Goal: Find specific page/section: Find specific page/section

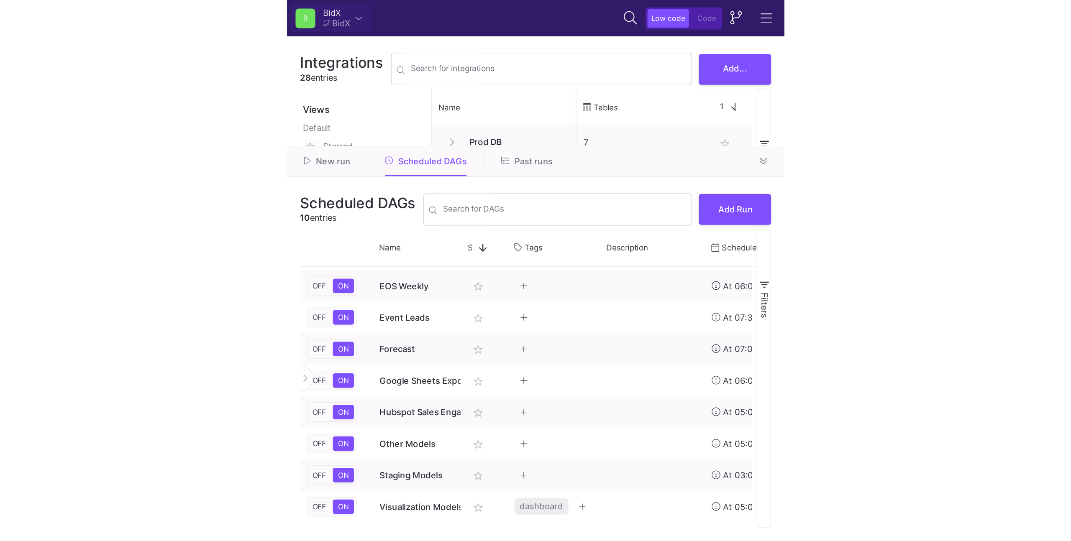
scroll to position [39, 0]
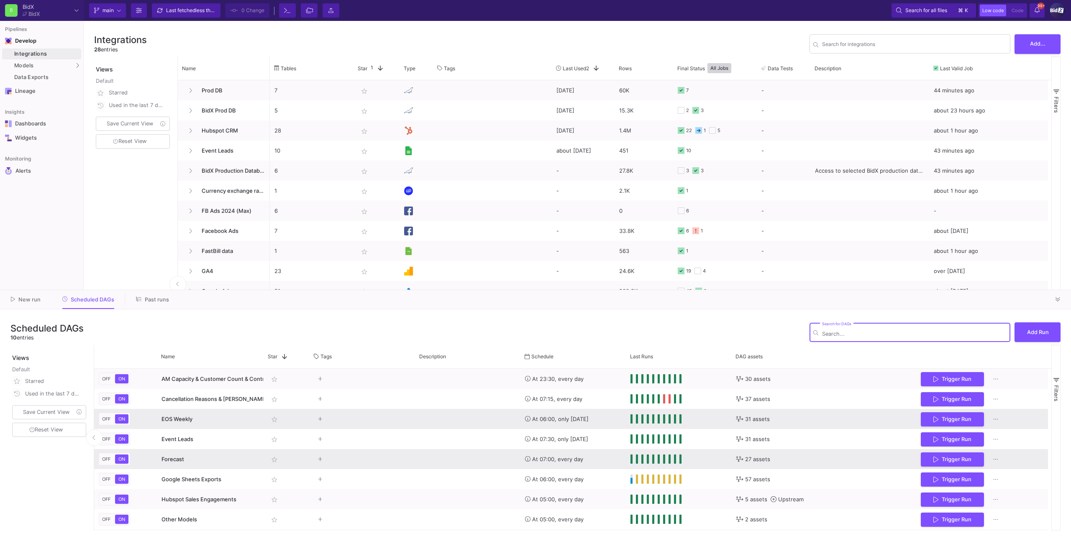
scroll to position [39, 0]
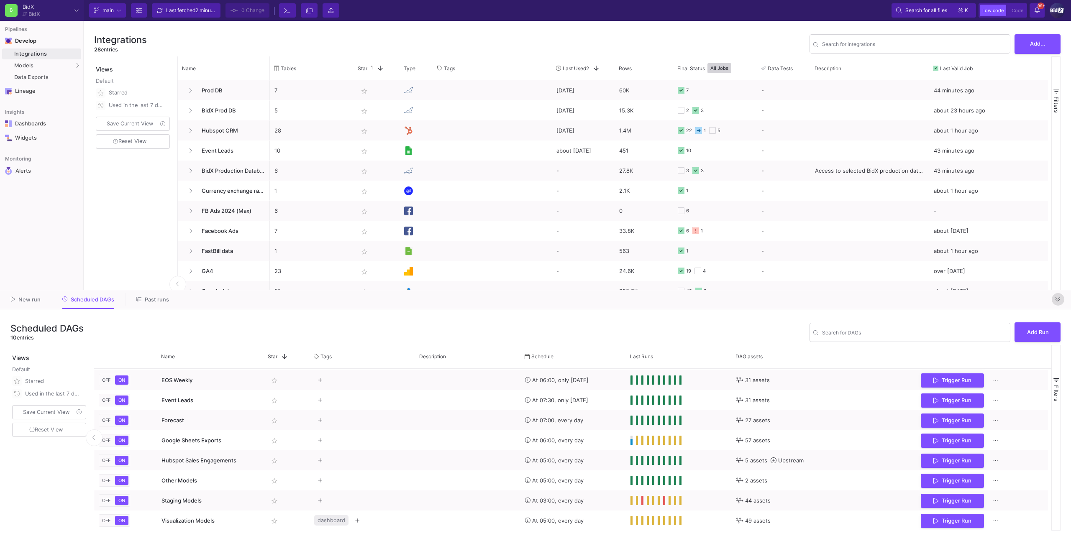
click at [1056, 305] on button at bounding box center [1058, 299] width 13 height 13
